Goal: Task Accomplishment & Management: Use online tool/utility

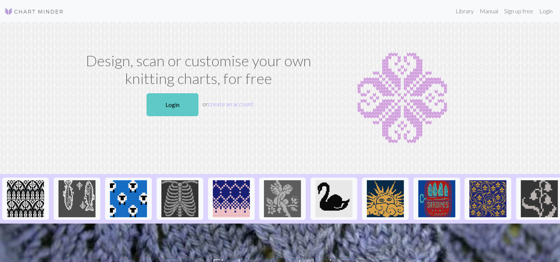
click at [183, 109] on link "Login" at bounding box center [172, 104] width 52 height 23
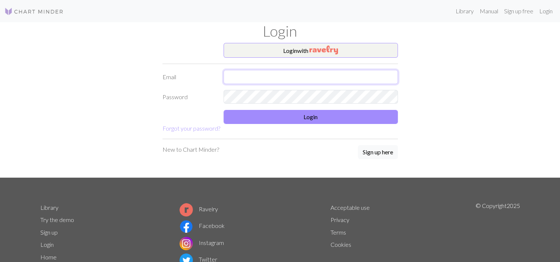
type input "[EMAIL_ADDRESS][DOMAIN_NAME]"
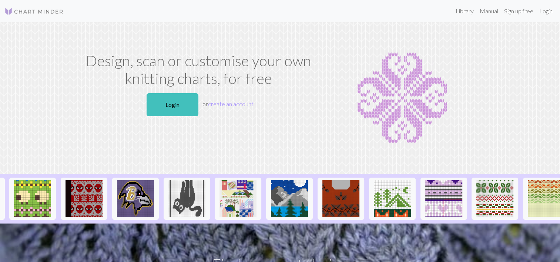
scroll to position [0, 720]
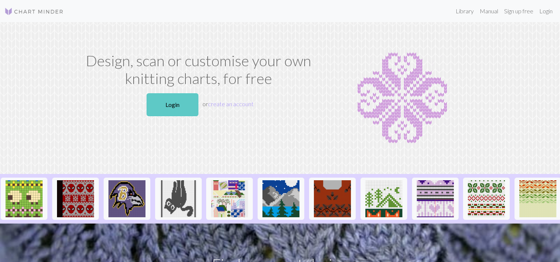
click at [179, 101] on link "Login" at bounding box center [172, 104] width 52 height 23
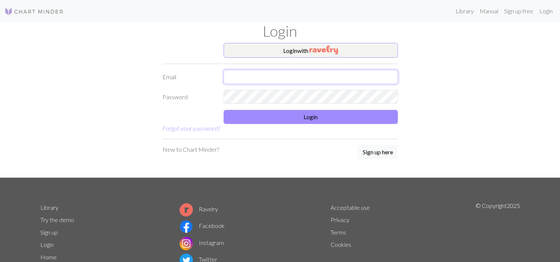
type input "mj0439ha@icoud.com"
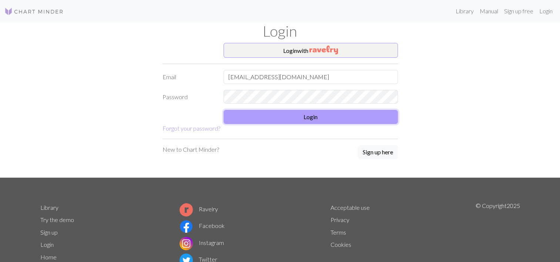
click at [263, 120] on button "Login" at bounding box center [310, 117] width 174 height 14
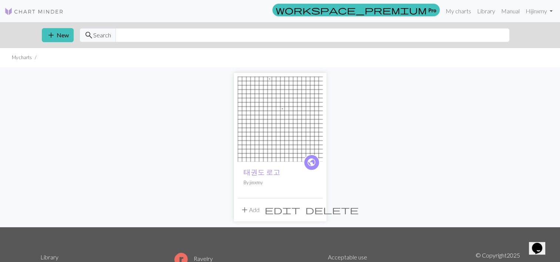
click at [257, 101] on img at bounding box center [279, 119] width 85 height 85
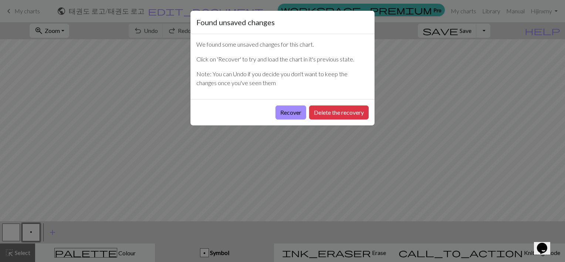
click at [448, 94] on div "Found unsaved changes We found some unsaved changes for this chart. Click on 'R…" at bounding box center [282, 131] width 565 height 262
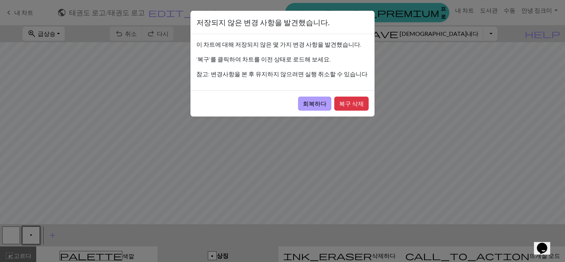
click at [316, 100] on button "회복하다" at bounding box center [314, 104] width 33 height 14
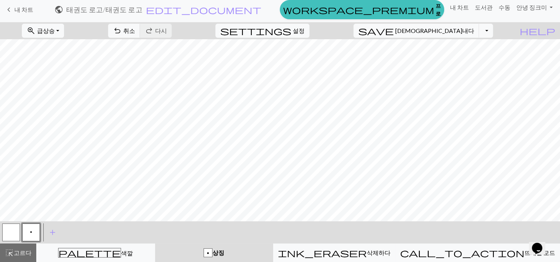
scroll to position [6, 0]
click at [21, 4] on link "keyboard_arrow_left 내 차트" at bounding box center [18, 9] width 29 height 13
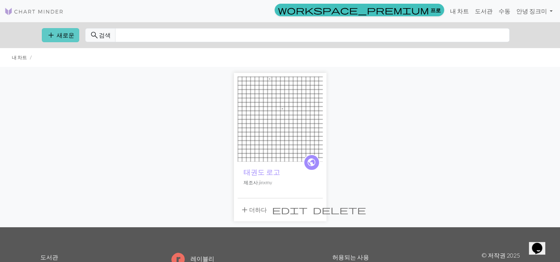
click at [58, 40] on button "add 새로운" at bounding box center [60, 35] width 37 height 14
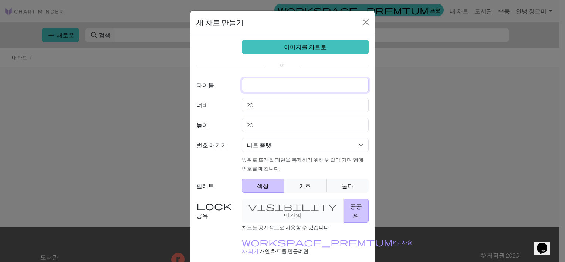
click at [280, 85] on input "text" at bounding box center [305, 85] width 127 height 14
type input "선물"
click at [345, 146] on select "니트 플랫 둥글게 뜨개질 레이스 뜨개질 십자수" at bounding box center [305, 145] width 127 height 14
click at [242, 138] on select "니트 플랫 둥글게 뜨개질 레이스 뜨개질 십자수" at bounding box center [305, 145] width 127 height 14
click at [389, 184] on div "새 차트 만들기 이미지를 차트로 타이틀 선물 너비 20 높이 20 번호 매기기 니트 플랫 둥글게 뜨개질 레이스 뜨개질 십자수 앞뒤로 뜨개질 패…" at bounding box center [282, 131] width 565 height 262
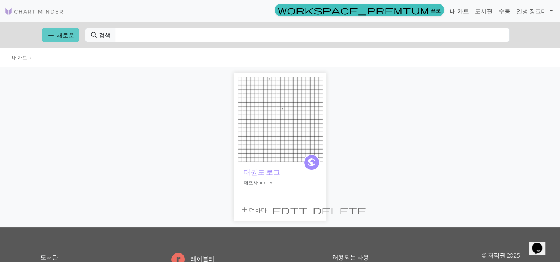
click at [61, 30] on button "add 새로운" at bounding box center [60, 35] width 37 height 14
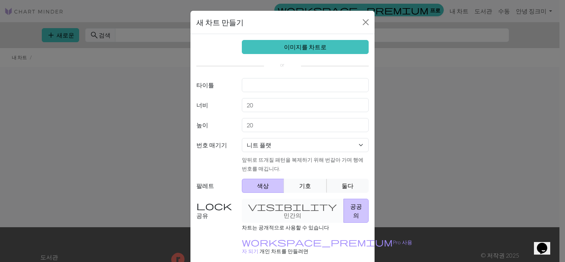
click at [301, 183] on button "기호" at bounding box center [305, 186] width 43 height 14
click at [352, 180] on button "둘다" at bounding box center [348, 186] width 43 height 14
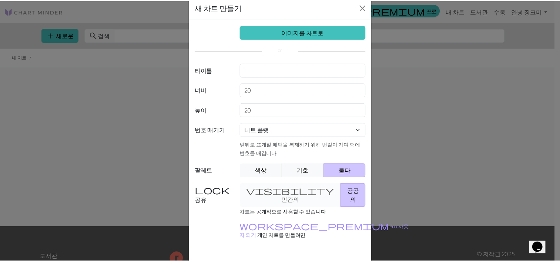
scroll to position [30, 0]
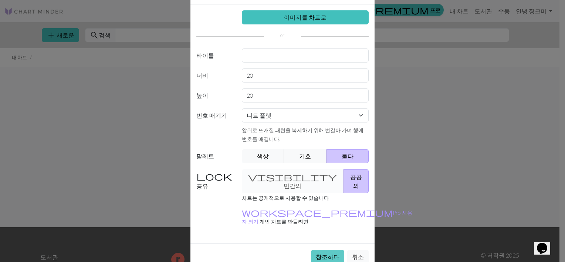
click at [326, 250] on button "창조하다" at bounding box center [327, 257] width 33 height 14
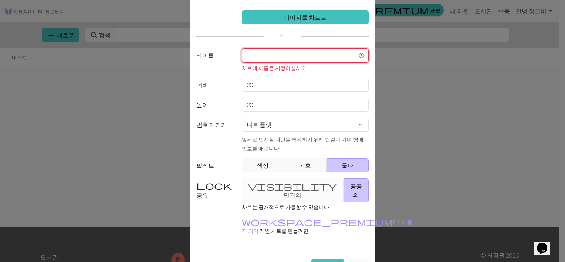
click at [308, 55] on input "text" at bounding box center [305, 55] width 127 height 14
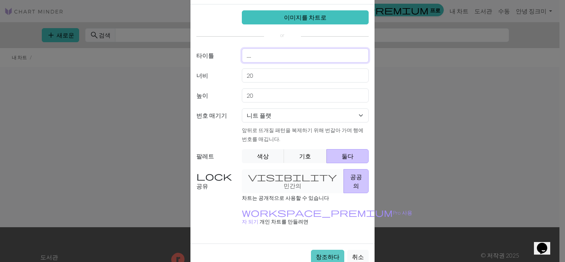
type input "...."
click at [330, 250] on button "창조하다" at bounding box center [327, 257] width 33 height 14
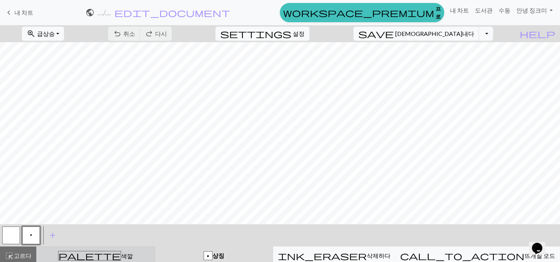
click at [121, 259] on span "색깔" at bounding box center [127, 255] width 12 height 7
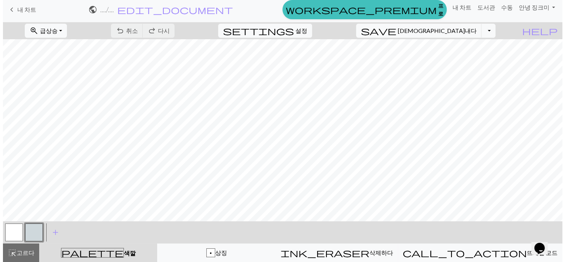
scroll to position [6, 0]
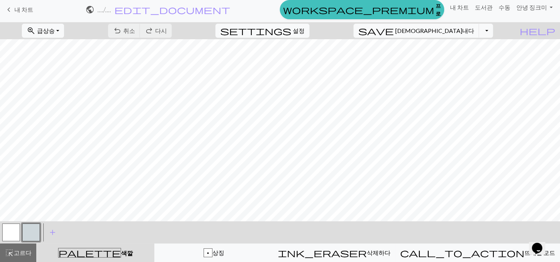
click at [95, 256] on span "palette" at bounding box center [89, 252] width 62 height 10
click at [193, 191] on div "zoom_in 급상승 Zoom Fit all Fit width Fit height 50% 100% 150% 200% undo 취소 Undo r…" at bounding box center [280, 142] width 560 height 240
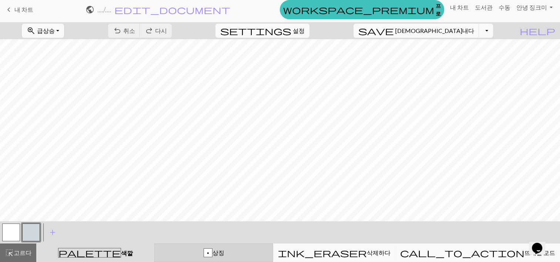
click at [252, 253] on div "p 상징" at bounding box center [213, 252] width 109 height 9
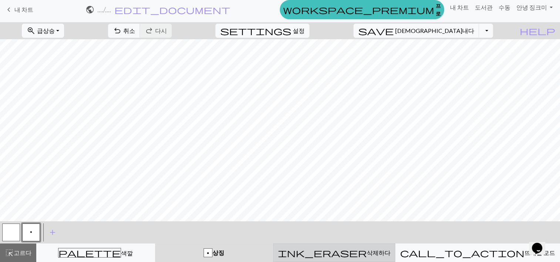
click at [322, 261] on button "ink_eraser 삭제하다 삭제하다" at bounding box center [334, 252] width 122 height 18
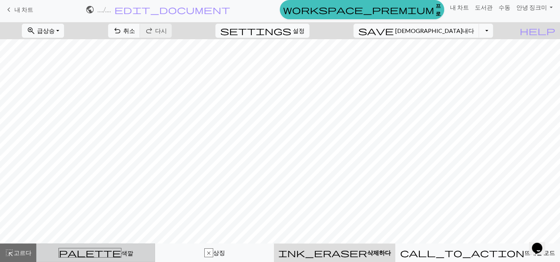
click at [131, 254] on div "palette 색깔 색깔" at bounding box center [95, 253] width 109 height 10
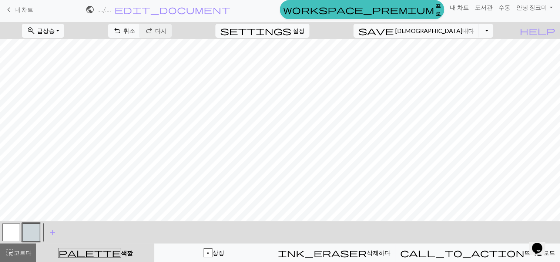
click at [96, 253] on span "palette" at bounding box center [89, 252] width 62 height 10
click at [7, 250] on span "highlight_alt" at bounding box center [9, 252] width 9 height 10
click at [28, 250] on span "고르다" at bounding box center [23, 252] width 18 height 7
click at [95, 250] on span "palette" at bounding box center [89, 252] width 62 height 10
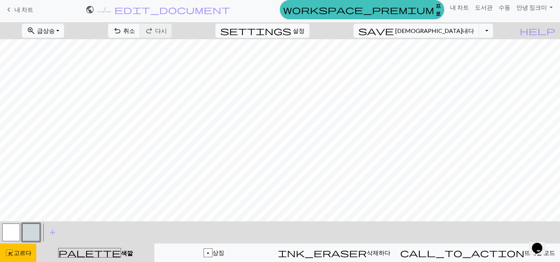
click at [28, 233] on button "button" at bounding box center [31, 232] width 18 height 18
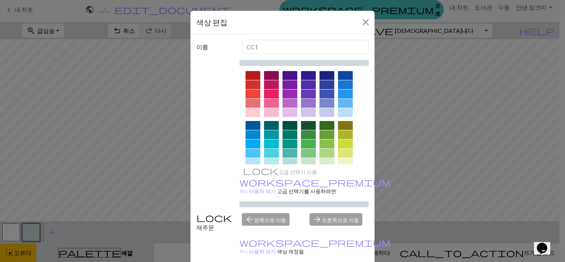
scroll to position [0, 0]
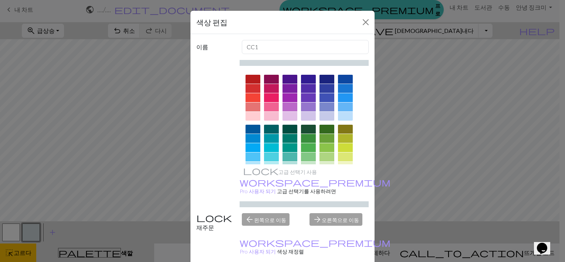
click at [344, 213] on div "arrow_forward 오른쪽으로 이동" at bounding box center [339, 222] width 68 height 19
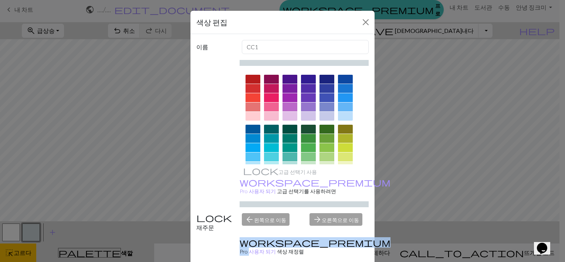
click at [344, 213] on div "arrow_forward 오른쪽으로 이동" at bounding box center [339, 222] width 68 height 19
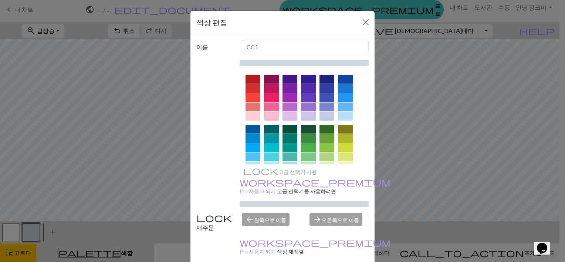
drag, startPoint x: 344, startPoint y: 207, endPoint x: 408, endPoint y: 212, distance: 63.5
click at [408, 212] on div "색상 편집 이름 CC1 고급 선택기 사용 workspace_premium Pro 사용자 되기 고급 선택기를 사용하려면 재주문 arrow_bac…" at bounding box center [282, 131] width 565 height 262
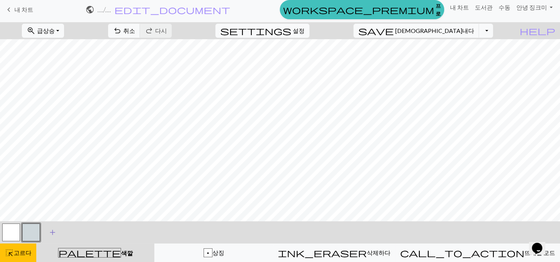
click at [51, 234] on span "add" at bounding box center [52, 232] width 9 height 10
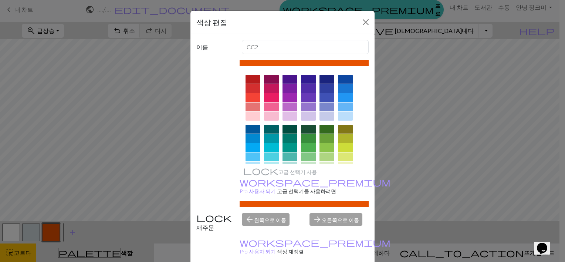
click at [37, 172] on div "색상 편집 이름 CC2 고급 선택기 사용 workspace_premium Pro 사용자 되기 고급 선택기를 사용하려면 재주문 arrow_bac…" at bounding box center [282, 131] width 565 height 262
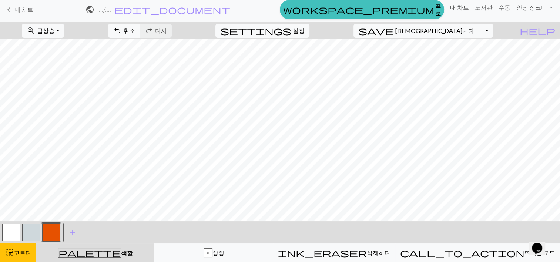
click at [59, 231] on button "button" at bounding box center [51, 232] width 18 height 18
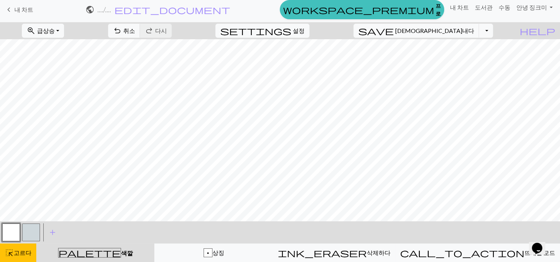
click at [13, 235] on button "button" at bounding box center [11, 232] width 18 height 18
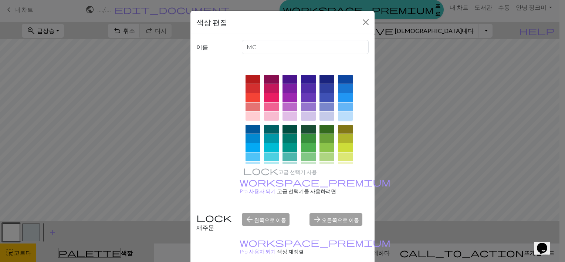
click at [345, 112] on div at bounding box center [345, 116] width 15 height 9
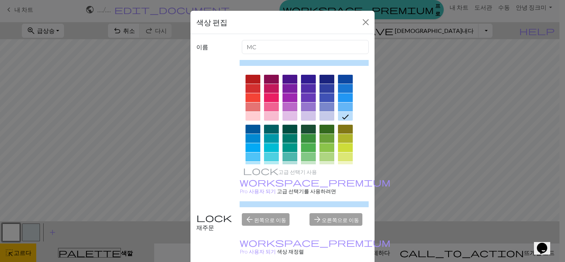
click at [137, 77] on div "색상 편집 이름 MC 고급 선택기 사용 workspace_premium Pro 사용자 되기 고급 선택기를 사용하려면 재주문 arrow_back…" at bounding box center [282, 131] width 565 height 262
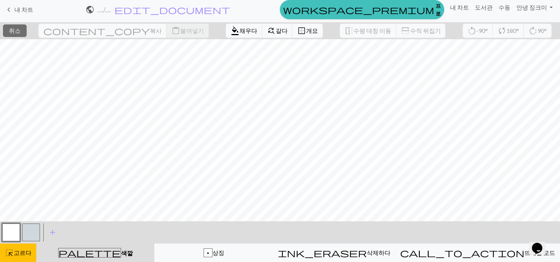
click at [8, 241] on div at bounding box center [11, 232] width 20 height 20
click at [10, 247] on span "highlight_alt" at bounding box center [9, 252] width 9 height 10
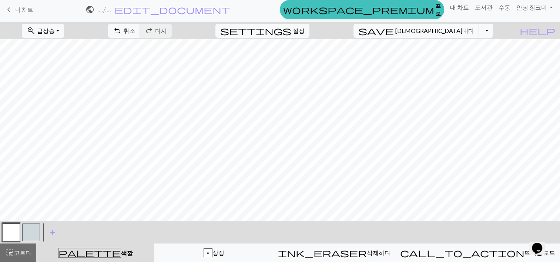
click at [10, 236] on button "button" at bounding box center [11, 232] width 18 height 18
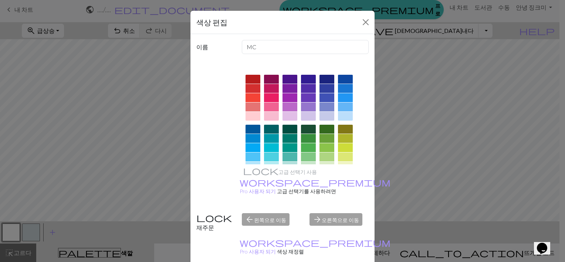
click at [10, 236] on div "색상 편집 이름 MC 고급 선택기 사용 workspace_premium Pro 사용자 되기 고급 선택기를 사용하려면 재주문 arrow_back…" at bounding box center [282, 131] width 565 height 262
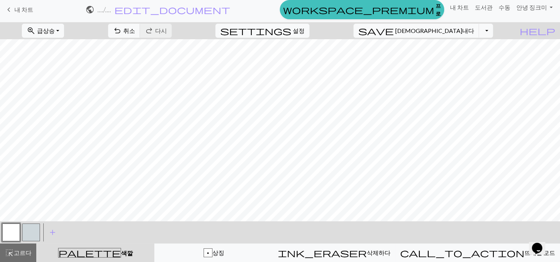
click at [9, 233] on button "button" at bounding box center [11, 232] width 18 height 18
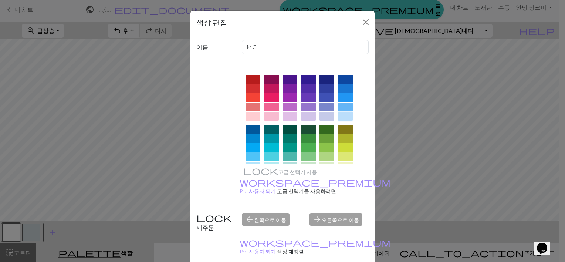
click at [346, 118] on div at bounding box center [345, 116] width 15 height 9
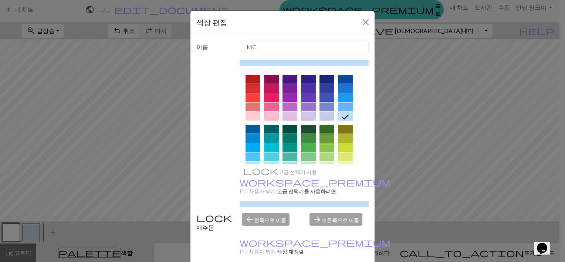
click at [346, 118] on icon at bounding box center [345, 116] width 9 height 9
click at [360, 22] on button "닫다" at bounding box center [366, 22] width 12 height 12
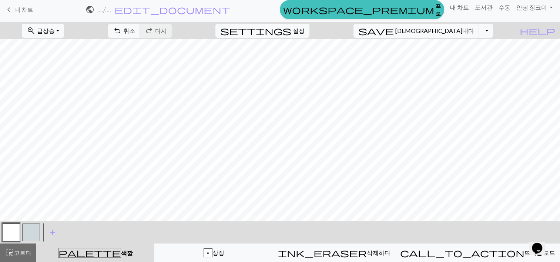
click at [13, 228] on button "button" at bounding box center [11, 232] width 18 height 18
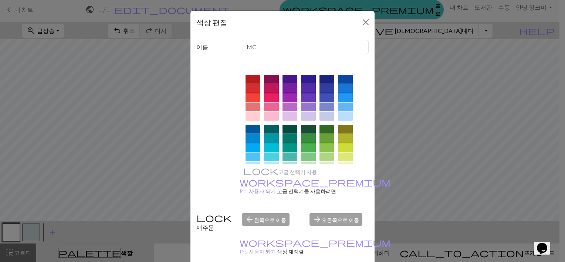
click at [338, 118] on div at bounding box center [345, 116] width 15 height 9
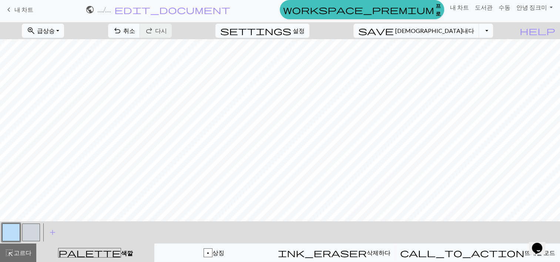
click at [29, 231] on button "button" at bounding box center [31, 232] width 18 height 18
click at [21, 249] on div "highlight_alt 고르다 고르다" at bounding box center [18, 252] width 27 height 9
drag, startPoint x: 27, startPoint y: 244, endPoint x: 30, endPoint y: 231, distance: 13.6
click at [30, 231] on div "< > add 색상 추가 highlight_alt 고르다 고르다 palette 색깔 색깔 p 상징 ink_eraser 삭제하다 삭제하다 cal…" at bounding box center [280, 241] width 560 height 41
click at [30, 231] on button "button" at bounding box center [31, 232] width 18 height 18
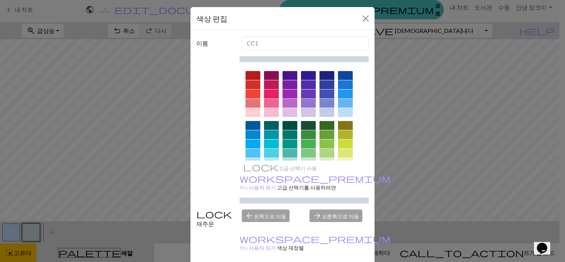
scroll to position [3, 0]
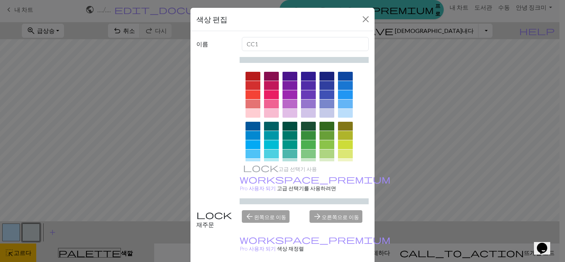
click at [366, 154] on div "이름 CC1 고급 선택기 사용 workspace_premium Pro 사용자 되기 고급 선택기를 사용하려면 재주문 arrow_back 왼쪽으로…" at bounding box center [282, 147] width 184 height 233
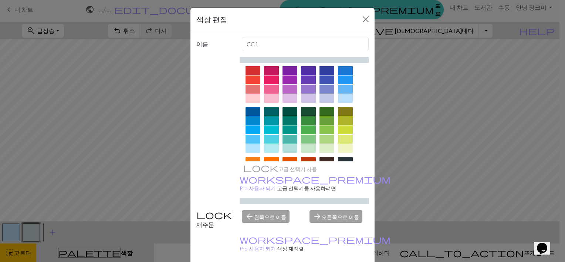
click at [366, 154] on div "이름 CC1 고급 선택기 사용 workspace_premium Pro 사용자 되기 고급 선택기를 사용하려면 재주문 arrow_back 왼쪽으로…" at bounding box center [282, 147] width 184 height 233
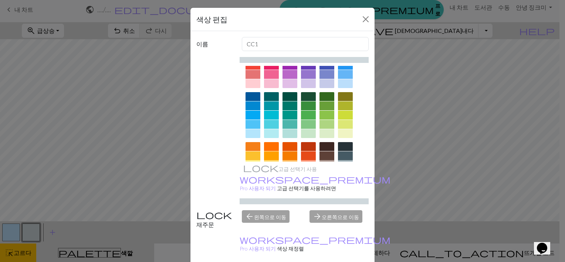
click at [366, 154] on div "이름 CC1 고급 선택기 사용 workspace_premium Pro 사용자 되기 고급 선택기를 사용하려면 재주문 arrow_back 왼쪽으로…" at bounding box center [282, 147] width 184 height 233
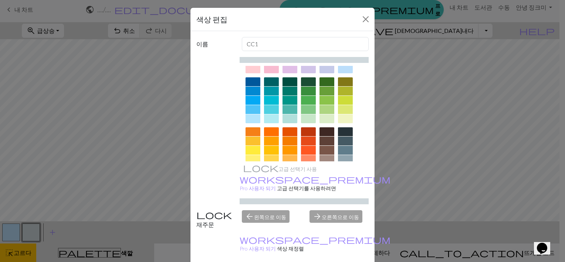
click at [366, 154] on div "이름 CC1 고급 선택기 사용 workspace_premium Pro 사용자 되기 고급 선택기를 사용하려면 재주문 arrow_back 왼쪽으로…" at bounding box center [282, 147] width 184 height 233
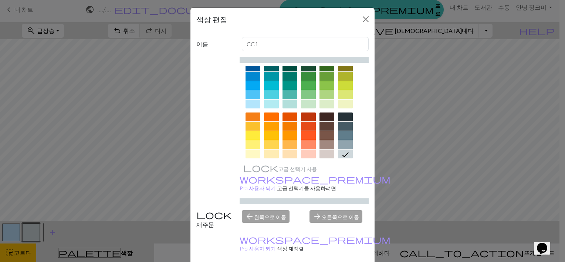
click at [366, 154] on div "이름 CC1 고급 선택기 사용 workspace_premium Pro 사용자 되기 고급 선택기를 사용하려면 재주문 arrow_back 왼쪽으로…" at bounding box center [282, 147] width 184 height 233
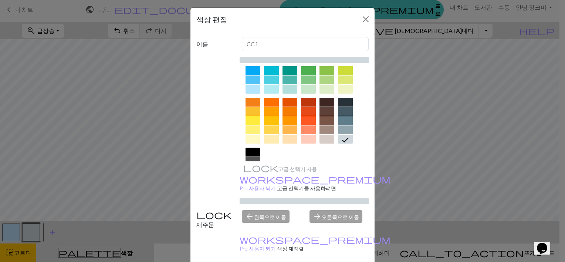
click at [366, 154] on div "이름 CC1 고급 선택기 사용 workspace_premium Pro 사용자 되기 고급 선택기를 사용하려면 재주문 arrow_back 왼쪽으로…" at bounding box center [282, 147] width 184 height 233
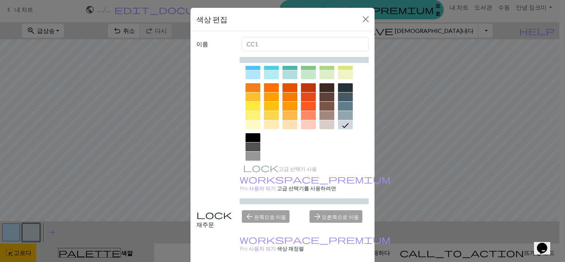
scroll to position [89, 0]
click at [366, 154] on div "이름 CC1 고급 선택기 사용 workspace_premium Pro 사용자 되기 고급 선택기를 사용하려면 재주문 arrow_back 왼쪽으로…" at bounding box center [282, 147] width 184 height 233
click at [367, 157] on div "이름 CC1 고급 선택기 사용 workspace_premium Pro 사용자 되기 고급 선택기를 사용하려면 재주문 arrow_back 왼쪽으로…" at bounding box center [282, 147] width 184 height 233
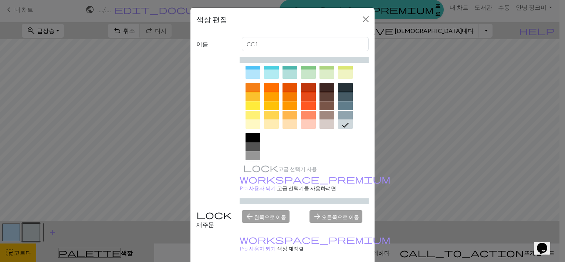
click at [367, 157] on div "이름 CC1 고급 선택기 사용 workspace_premium Pro 사용자 되기 고급 선택기를 사용하려면 재주문 arrow_back 왼쪽으로…" at bounding box center [282, 147] width 184 height 233
click at [364, 156] on div "이름 CC1 고급 선택기 사용 workspace_premium Pro 사용자 되기 고급 선택기를 사용하려면 재주문 arrow_back 왼쪽으로…" at bounding box center [282, 147] width 184 height 233
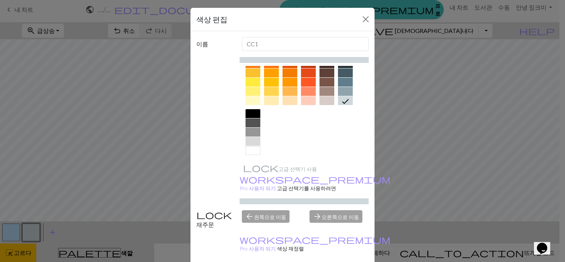
scroll to position [114, 0]
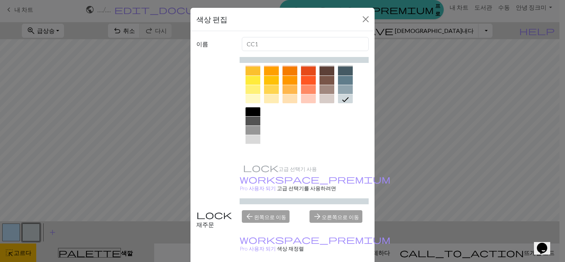
click at [251, 146] on div at bounding box center [253, 148] width 15 height 9
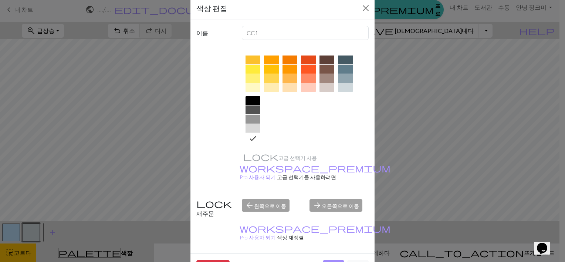
scroll to position [18, 0]
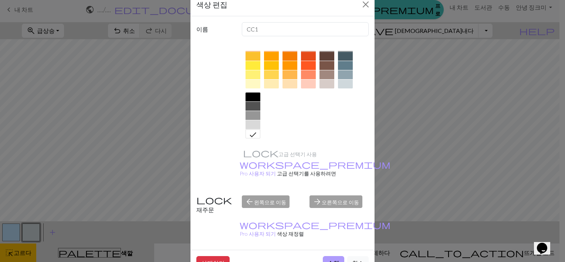
click at [326, 256] on button "수행" at bounding box center [333, 263] width 21 height 14
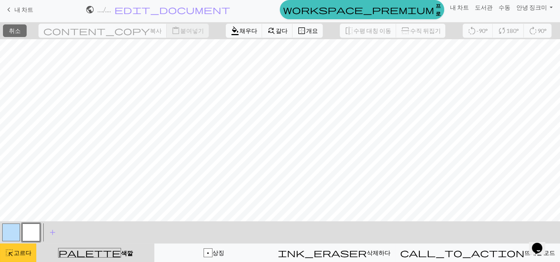
click at [28, 250] on span "고르다" at bounding box center [23, 252] width 18 height 7
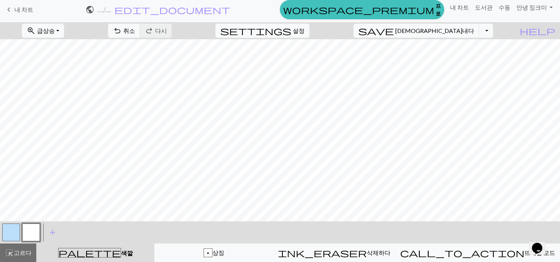
click at [5, 230] on button "button" at bounding box center [11, 232] width 18 height 18
click at [31, 231] on button "button" at bounding box center [31, 232] width 18 height 18
click at [4, 226] on button "button" at bounding box center [11, 232] width 18 height 18
click at [274, 172] on div "zoom_in 급상승 Zoom Fit all Fit width Fit height 50% 100% 150% 200% undo 취소 Undo r…" at bounding box center [280, 142] width 560 height 240
click at [34, 237] on button "button" at bounding box center [31, 232] width 18 height 18
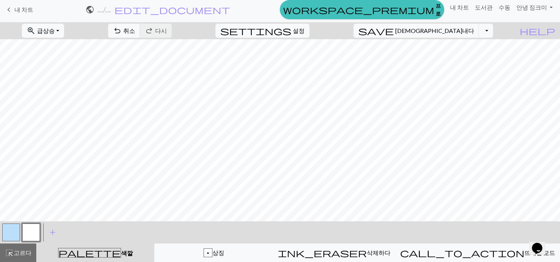
click at [16, 237] on button "button" at bounding box center [11, 232] width 18 height 18
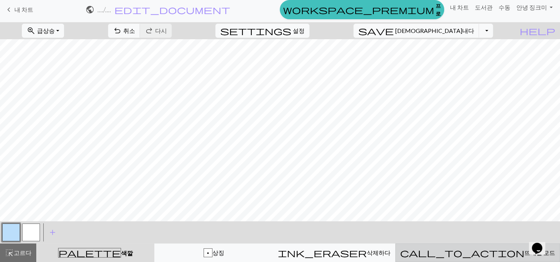
click at [494, 245] on button "call_to_action 뜨개질 모드 뜨개질 모드" at bounding box center [477, 252] width 165 height 18
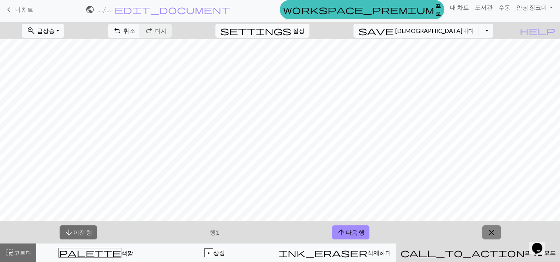
click at [487, 239] on button "close" at bounding box center [491, 232] width 18 height 14
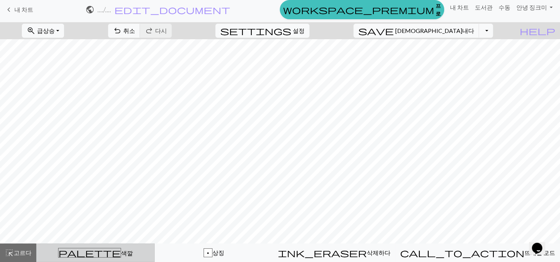
click at [108, 246] on button "palette 색깔 색깔" at bounding box center [95, 252] width 118 height 18
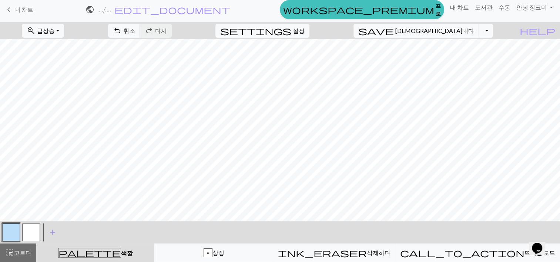
click at [9, 225] on button "button" at bounding box center [11, 232] width 18 height 18
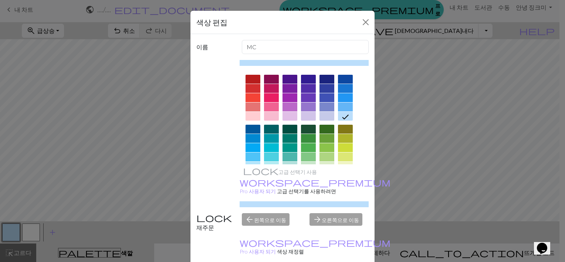
click at [333, 213] on div "arrow_forward 오른쪽으로 이동" at bounding box center [339, 222] width 68 height 19
click at [342, 114] on icon at bounding box center [345, 116] width 9 height 9
click at [364, 16] on button "닫다" at bounding box center [366, 22] width 12 height 12
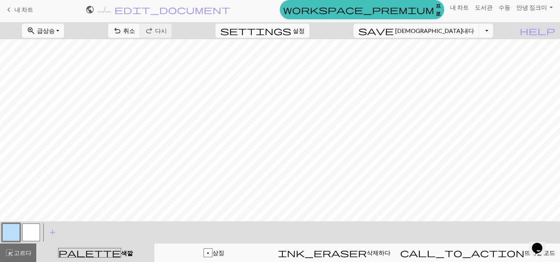
click at [27, 239] on button "button" at bounding box center [31, 232] width 18 height 18
click at [11, 239] on button "button" at bounding box center [11, 232] width 18 height 18
click at [32, 233] on button "button" at bounding box center [31, 232] width 18 height 18
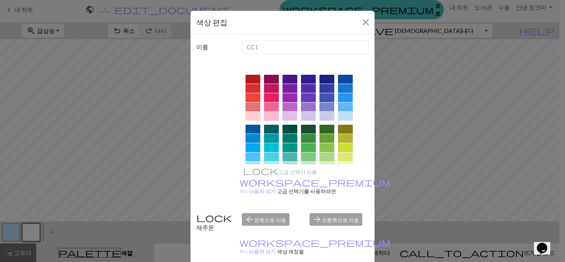
click at [268, 114] on div at bounding box center [271, 116] width 15 height 9
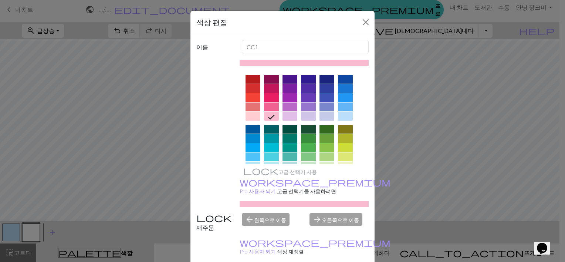
click at [149, 135] on div "색상 편집 이름 CC1 고급 선택기 사용 workspace_premium Pro 사용자 되기 고급 선택기를 사용하려면 재주문 arrow_bac…" at bounding box center [282, 131] width 565 height 262
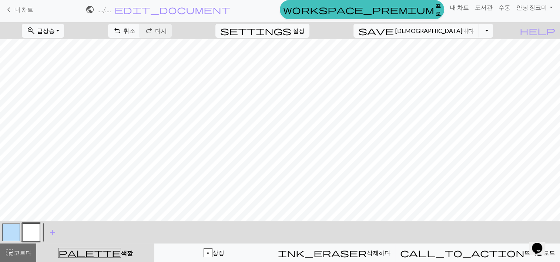
click at [34, 225] on button "button" at bounding box center [31, 232] width 18 height 18
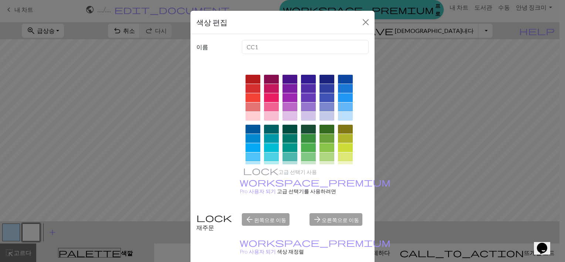
click at [272, 113] on div at bounding box center [271, 116] width 15 height 9
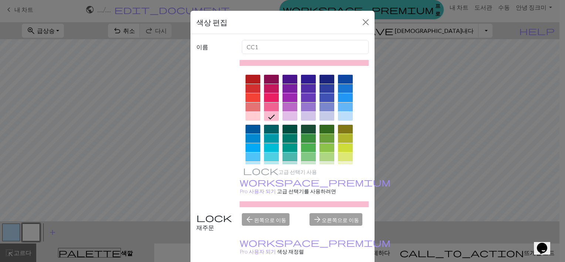
click at [272, 113] on icon at bounding box center [271, 116] width 9 height 9
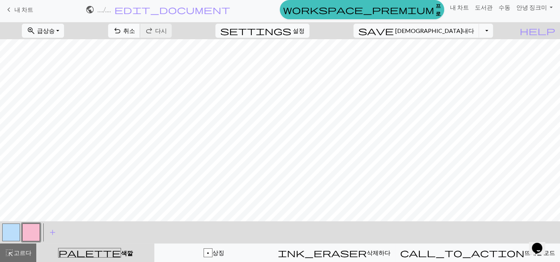
click at [135, 28] on span "취소" at bounding box center [129, 30] width 12 height 7
click at [8, 225] on button "button" at bounding box center [11, 232] width 18 height 18
click at [15, 224] on button "button" at bounding box center [11, 232] width 18 height 18
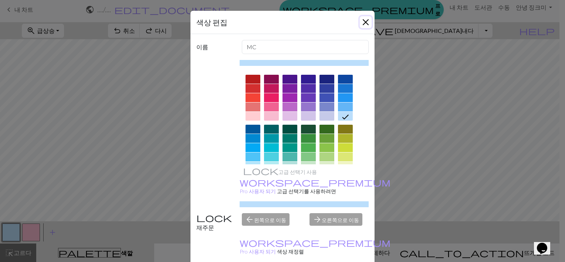
click at [364, 20] on button "닫다" at bounding box center [366, 22] width 12 height 12
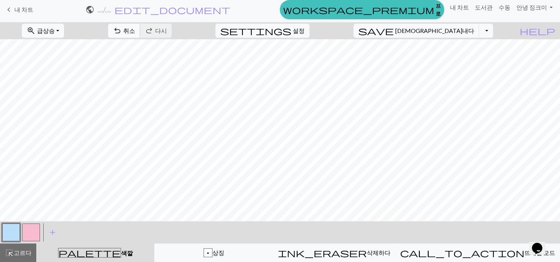
click at [140, 34] on button "undo 취소 Undo" at bounding box center [124, 31] width 32 height 14
click at [135, 34] on span "취소" at bounding box center [129, 30] width 12 height 7
click at [140, 35] on button "undo 취소 Undo" at bounding box center [124, 31] width 32 height 14
click at [28, 226] on button "button" at bounding box center [31, 232] width 18 height 18
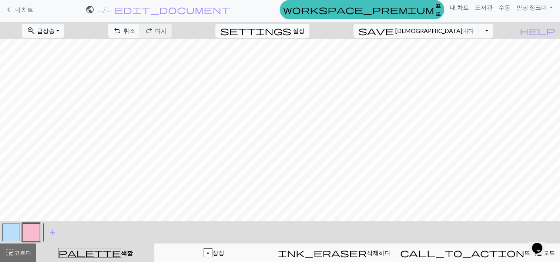
click at [28, 226] on button "button" at bounding box center [31, 232] width 18 height 18
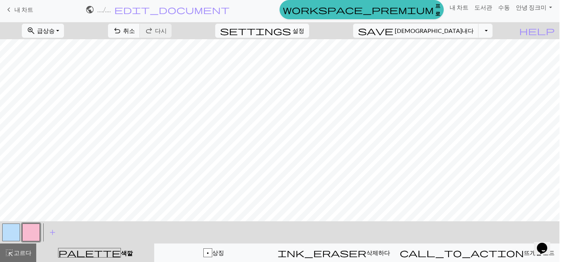
click at [28, 226] on div "색상 편집 이름 CC1 고급 선택기 사용 workspace_premium Pro 사용자 되기 고급 선택기를 사용하려면 재주문 arrow_bac…" at bounding box center [282, 131] width 565 height 262
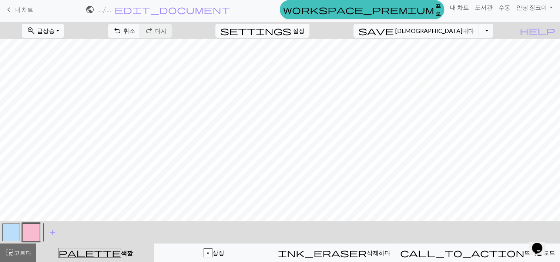
click at [35, 227] on button "button" at bounding box center [31, 232] width 18 height 18
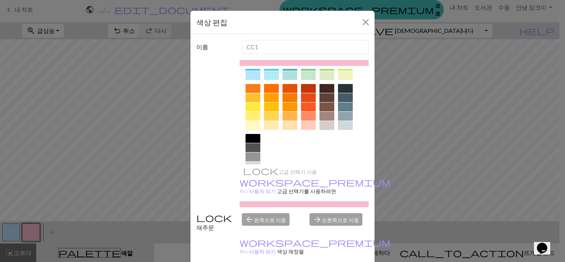
scroll to position [104, 0]
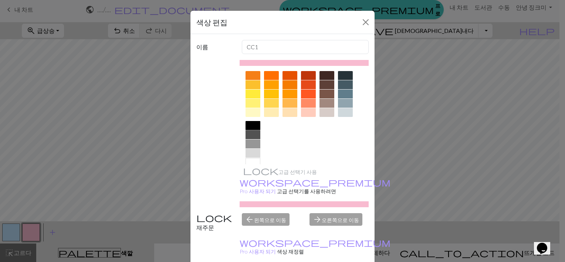
click at [247, 125] on div at bounding box center [253, 125] width 15 height 9
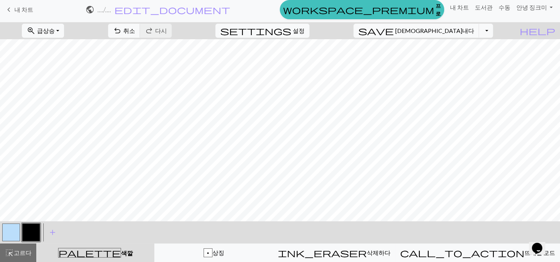
click at [13, 228] on button "button" at bounding box center [11, 232] width 18 height 18
click at [26, 226] on button "button" at bounding box center [31, 232] width 18 height 18
click at [140, 34] on button "undo 취소 Undo" at bounding box center [124, 31] width 32 height 14
click at [30, 233] on button "button" at bounding box center [31, 232] width 18 height 18
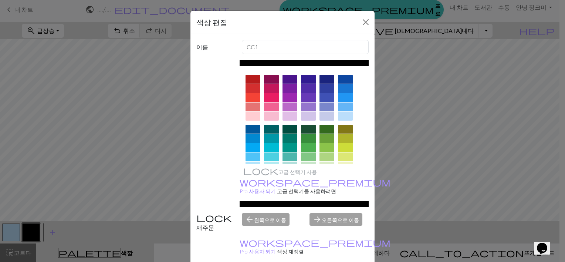
click at [62, 187] on div "색상 편집 이름 CC1 고급 선택기 사용 workspace_premium Pro 사용자 되기 고급 선택기를 사용하려면 재주문 arrow_bac…" at bounding box center [282, 131] width 565 height 262
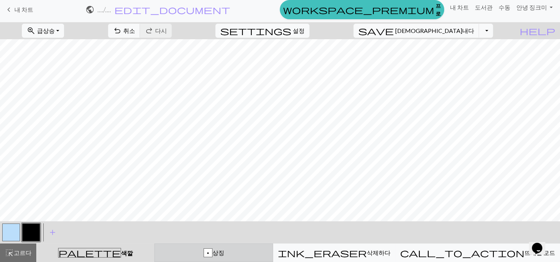
click at [266, 251] on div "p 상징" at bounding box center [213, 252] width 109 height 9
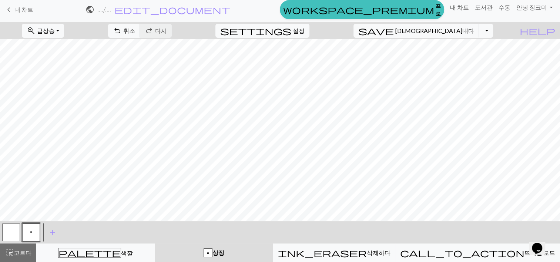
click at [35, 227] on button "p" at bounding box center [31, 232] width 18 height 18
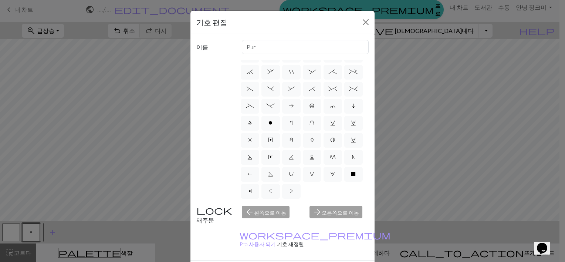
scroll to position [149, 0]
drag, startPoint x: 247, startPoint y: 188, endPoint x: 331, endPoint y: 173, distance: 85.7
click at [331, 173] on div "d f g h j k p s t F H J O P T / | 0 1 2 3 4 5 6 7 8 9 e m n G I ' ~ . ` , " : ;…" at bounding box center [304, 130] width 129 height 140
click at [280, 184] on label "<" at bounding box center [270, 191] width 18 height 15
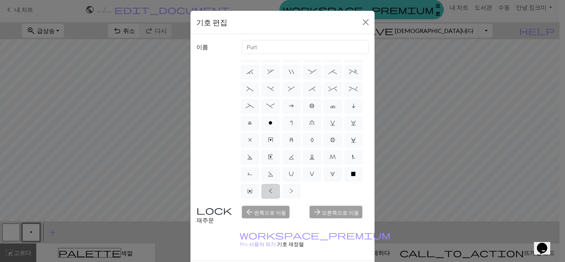
radio input "true"
type input "twisted knit"
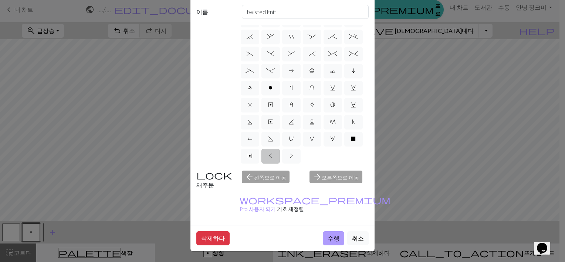
click at [331, 231] on button "수행" at bounding box center [333, 238] width 21 height 14
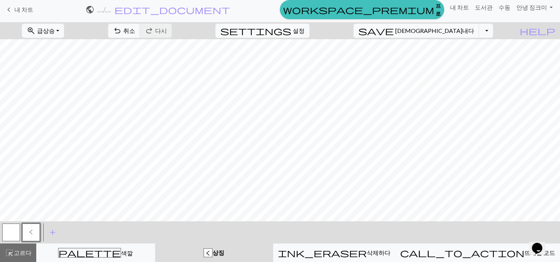
click at [7, 237] on button "button" at bounding box center [11, 232] width 18 height 18
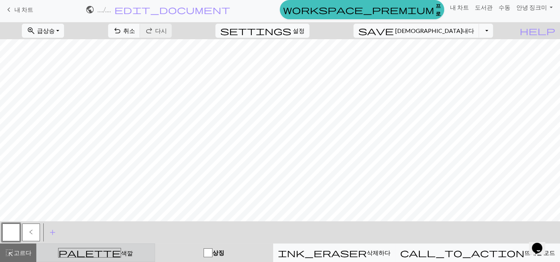
click at [117, 255] on div "palette 색깔 색깔" at bounding box center [95, 253] width 109 height 10
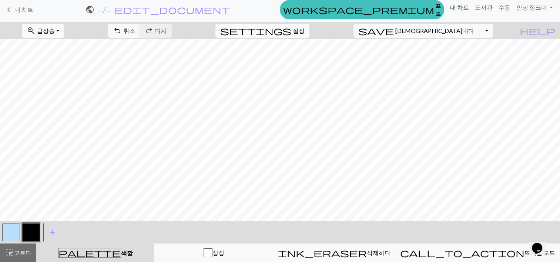
click at [18, 228] on button "button" at bounding box center [11, 232] width 18 height 18
click at [5, 238] on button "button" at bounding box center [11, 232] width 18 height 18
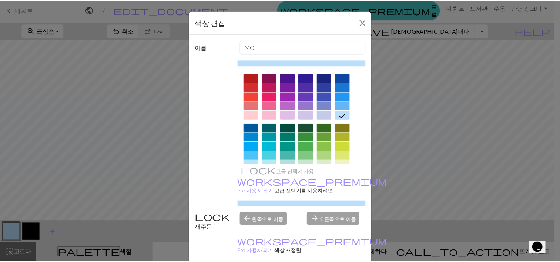
scroll to position [0, 0]
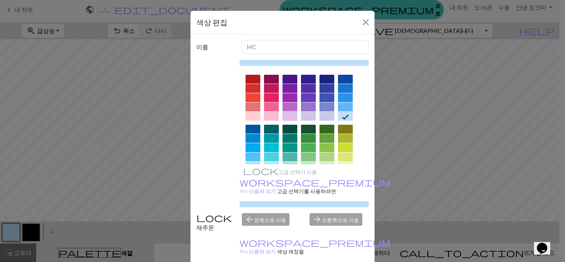
click at [291, 113] on div at bounding box center [290, 116] width 15 height 9
click at [287, 102] on div at bounding box center [290, 106] width 15 height 9
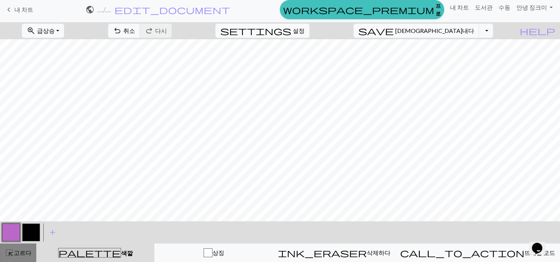
click at [22, 250] on span "고르다" at bounding box center [23, 252] width 18 height 7
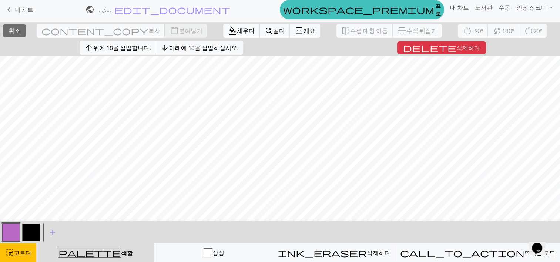
click at [237, 30] on span "채우다" at bounding box center [246, 30] width 18 height 7
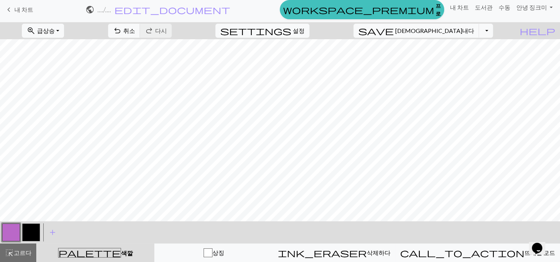
click at [37, 225] on button "button" at bounding box center [31, 232] width 18 height 18
click at [4, 226] on button "button" at bounding box center [11, 232] width 18 height 18
click at [36, 231] on button "button" at bounding box center [31, 232] width 18 height 18
drag, startPoint x: 7, startPoint y: 226, endPoint x: 0, endPoint y: 244, distance: 19.3
click at [0, 244] on html "This website uses cookies to ensure you get the best experience on our website.…" at bounding box center [280, 128] width 560 height 262
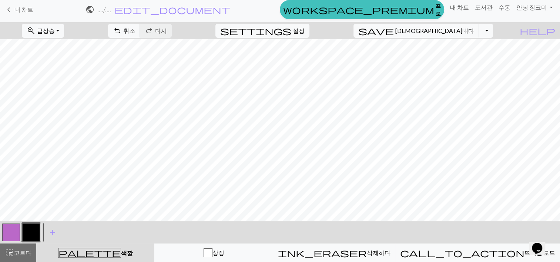
click at [11, 228] on button "button" at bounding box center [11, 232] width 18 height 18
click at [32, 235] on button "button" at bounding box center [31, 232] width 18 height 18
click at [9, 230] on button "button" at bounding box center [11, 232] width 18 height 18
click at [304, 31] on span "설정" at bounding box center [299, 30] width 12 height 9
select select "aran"
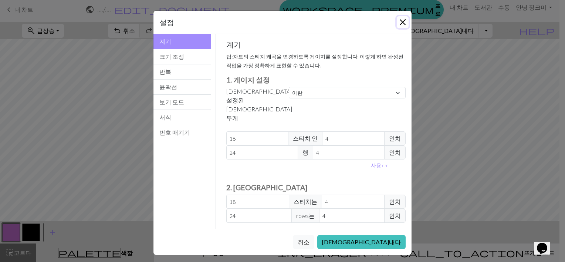
click at [405, 25] on button "닫다" at bounding box center [403, 22] width 12 height 12
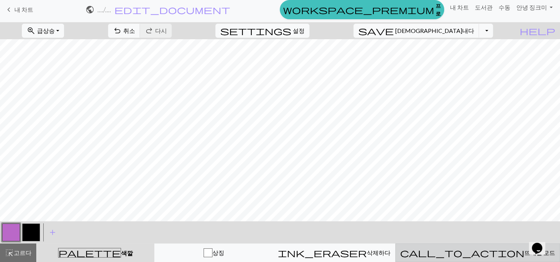
click at [480, 246] on button "call_to_action 뜨개질 모드 뜨개질 모드" at bounding box center [477, 252] width 165 height 18
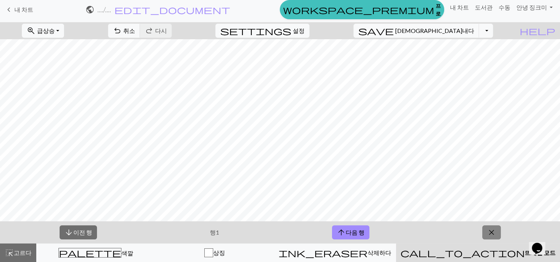
click at [482, 231] on button "close" at bounding box center [491, 232] width 18 height 14
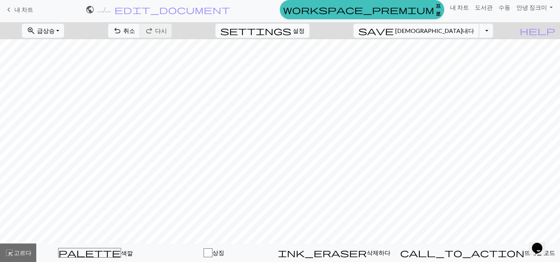
click at [468, 35] on button "save 구해내다 Save" at bounding box center [416, 31] width 126 height 14
click at [465, 25] on div "차트 저장" at bounding box center [280, 14] width 560 height 29
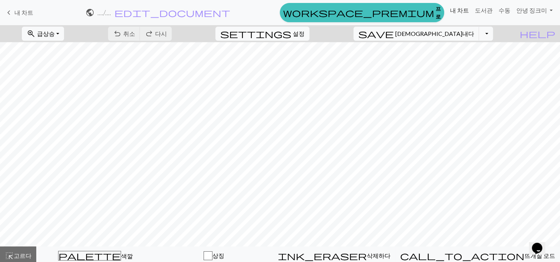
click at [459, 4] on link "내 차트" at bounding box center [459, 10] width 25 height 15
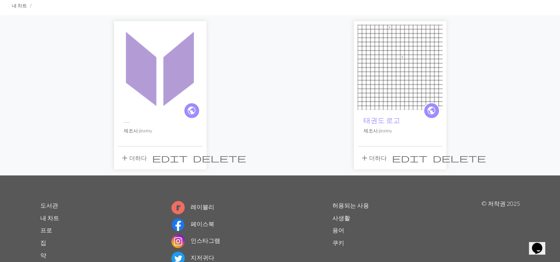
scroll to position [18, 0]
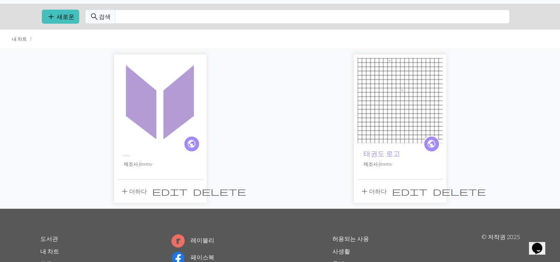
click at [162, 121] on img at bounding box center [160, 100] width 85 height 85
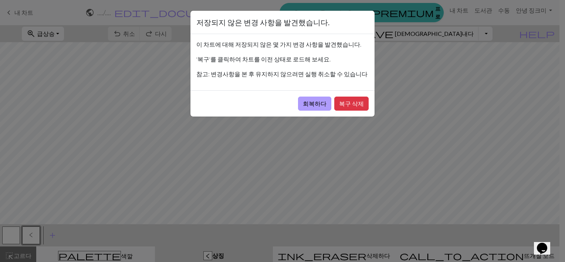
click at [315, 104] on button "회복하다" at bounding box center [314, 104] width 33 height 14
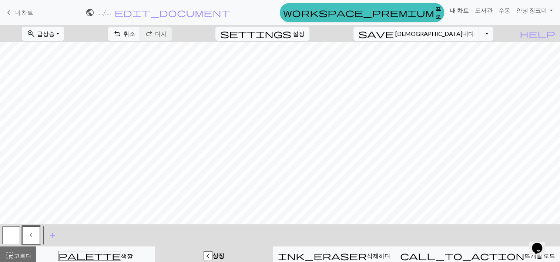
click at [457, 8] on link "내 차트" at bounding box center [459, 10] width 25 height 15
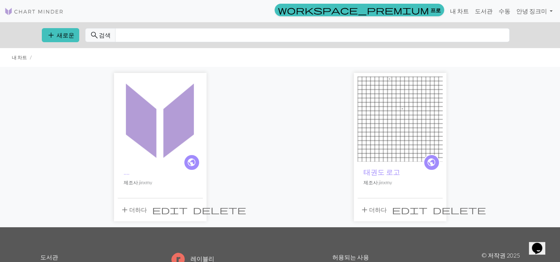
click at [183, 207] on span "edit" at bounding box center [170, 210] width 36 height 10
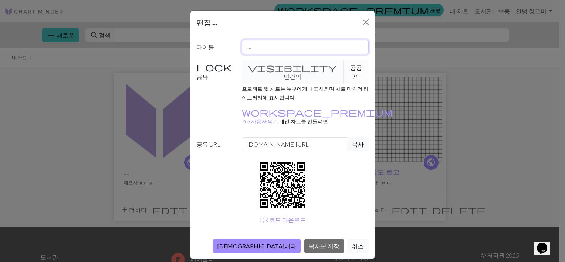
click at [254, 43] on input "...." at bounding box center [305, 47] width 127 height 14
type input "."
type input "정하린"
click at [330, 239] on button "복사본 저장" at bounding box center [324, 246] width 40 height 14
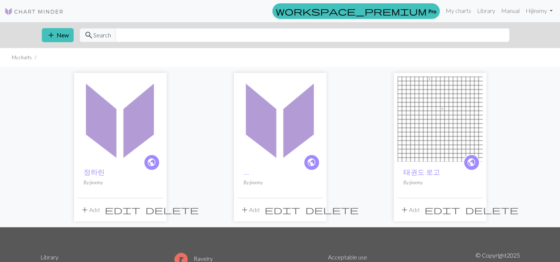
click at [316, 209] on span "delete" at bounding box center [331, 210] width 53 height 10
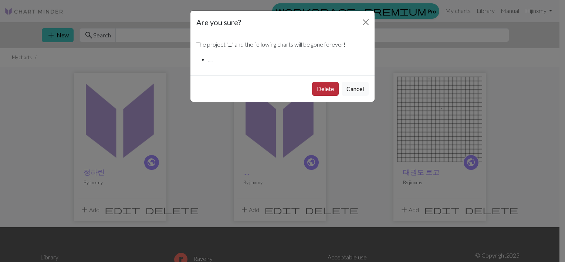
click at [326, 92] on button "Delete" at bounding box center [325, 89] width 27 height 14
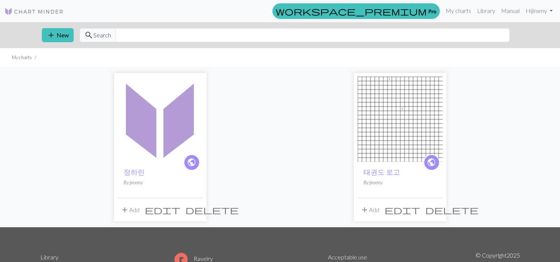
click at [149, 141] on img at bounding box center [160, 119] width 85 height 85
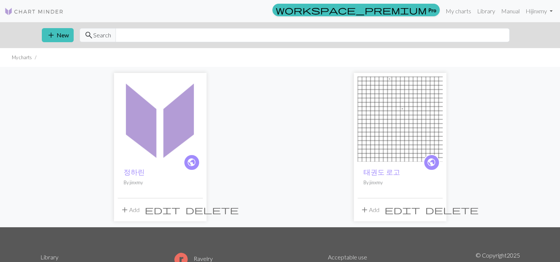
click at [179, 209] on span "edit" at bounding box center [163, 210] width 36 height 10
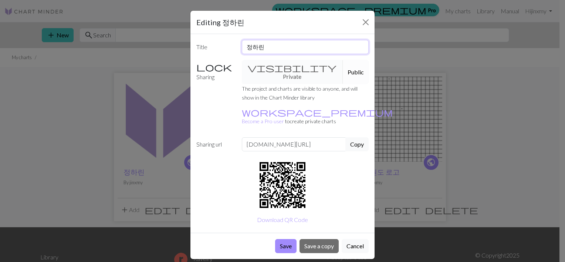
click at [303, 50] on input "정하린" at bounding box center [305, 47] width 127 height 14
type input "정하린 작품1"
click at [282, 239] on button "Save" at bounding box center [285, 246] width 21 height 14
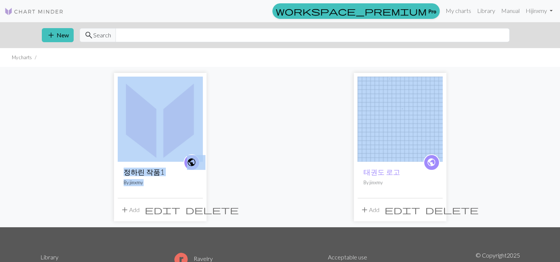
drag, startPoint x: 398, startPoint y: 38, endPoint x: 267, endPoint y: 109, distance: 149.0
click at [267, 109] on div "public 정하린 작품1 By jinxmy add Add edit delete public 태권도 로고 By jinxmy add Add ed…" at bounding box center [280, 147] width 488 height 160
